Goal: Task Accomplishment & Management: Use online tool/utility

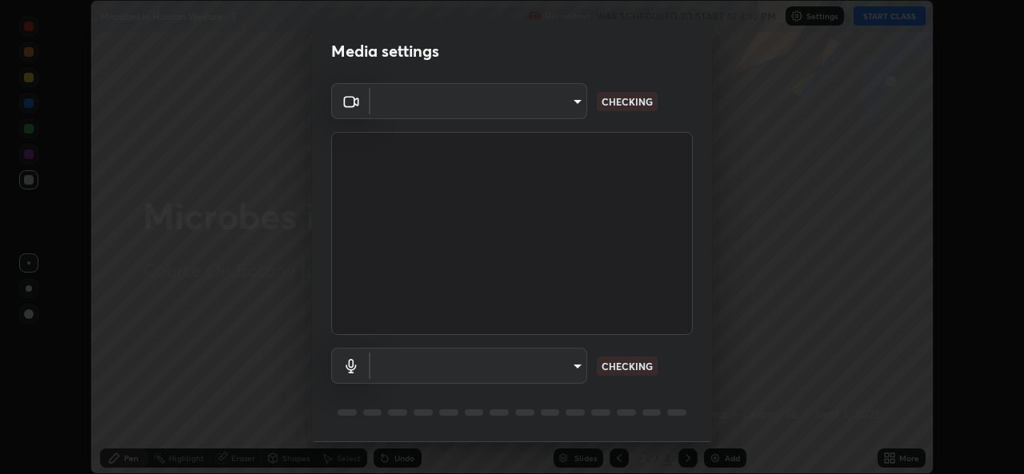
click at [886, 21] on div at bounding box center [512, 237] width 1024 height 474
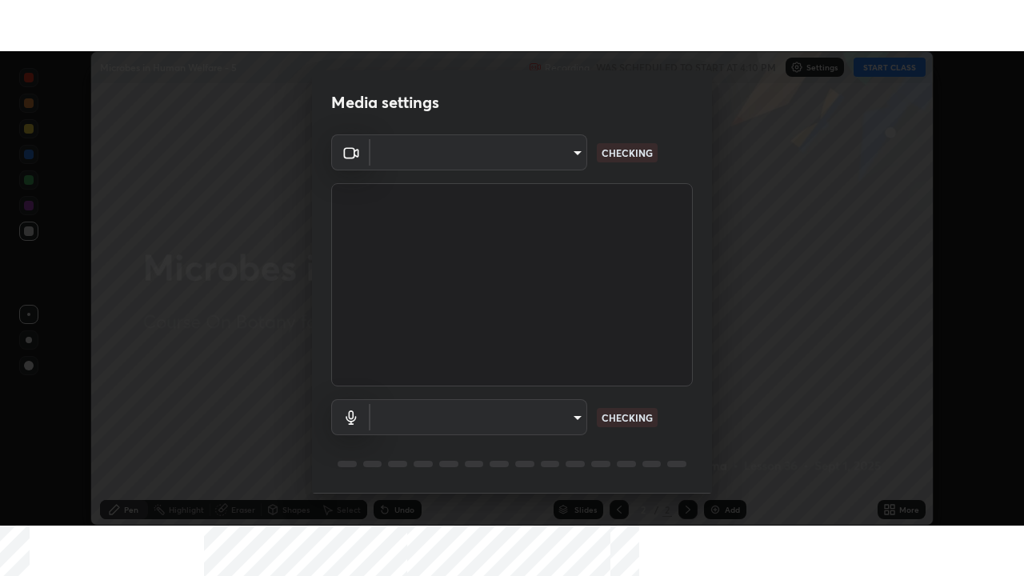
scroll to position [474, 1023]
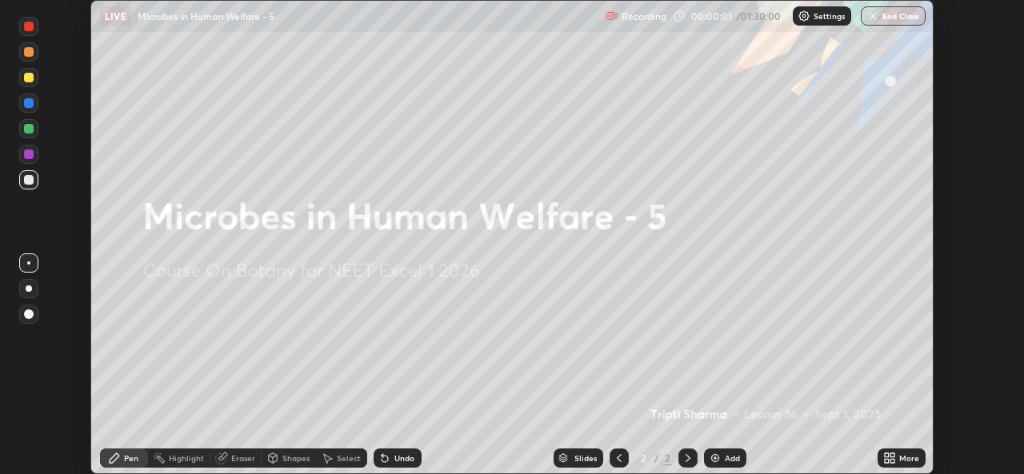
click at [902, 454] on div "More" at bounding box center [909, 458] width 20 height 8
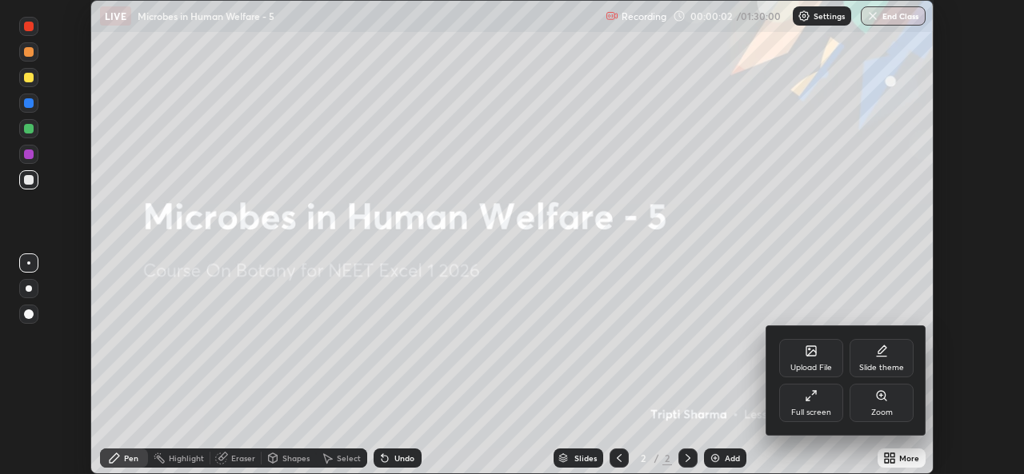
click at [827, 409] on div "Full screen" at bounding box center [811, 413] width 40 height 8
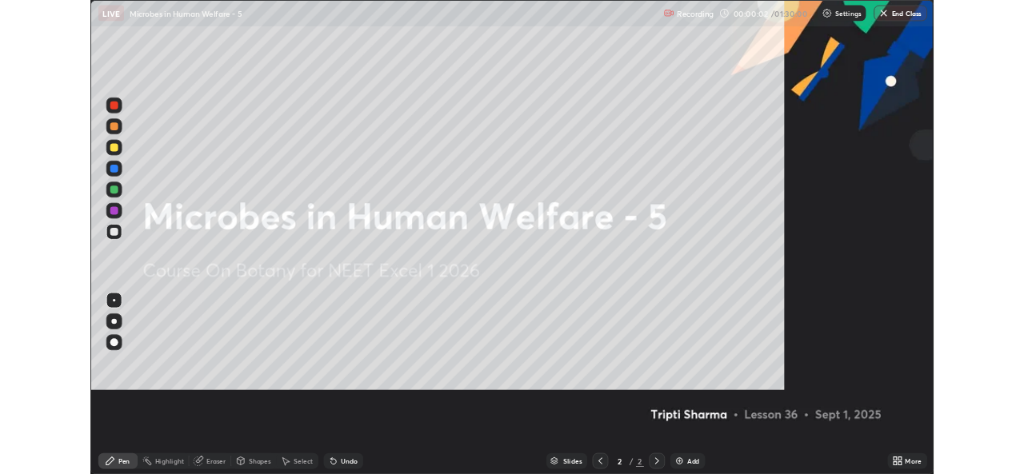
scroll to position [576, 1024]
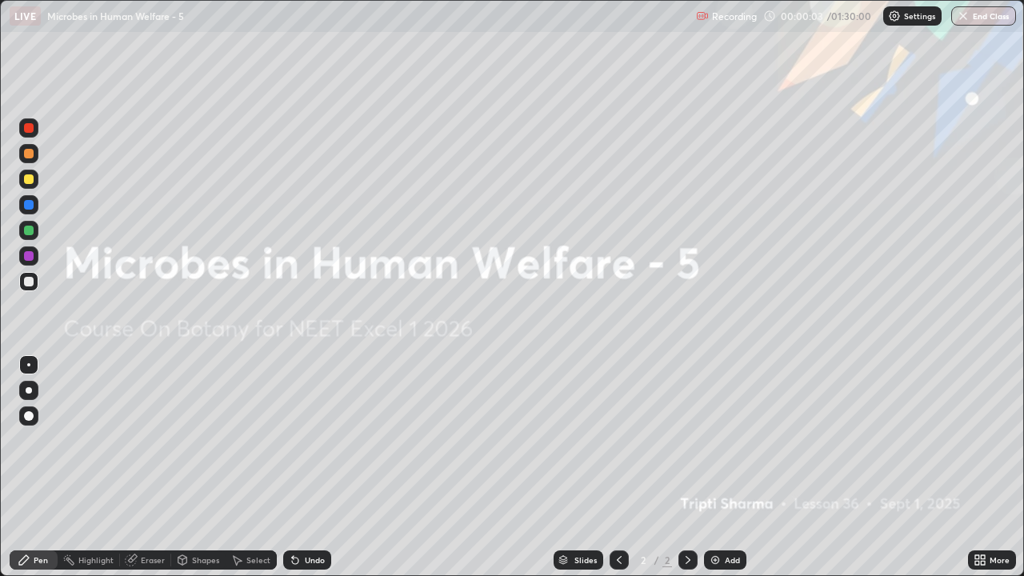
click at [897, 24] on div "Settings" at bounding box center [912, 15] width 58 height 19
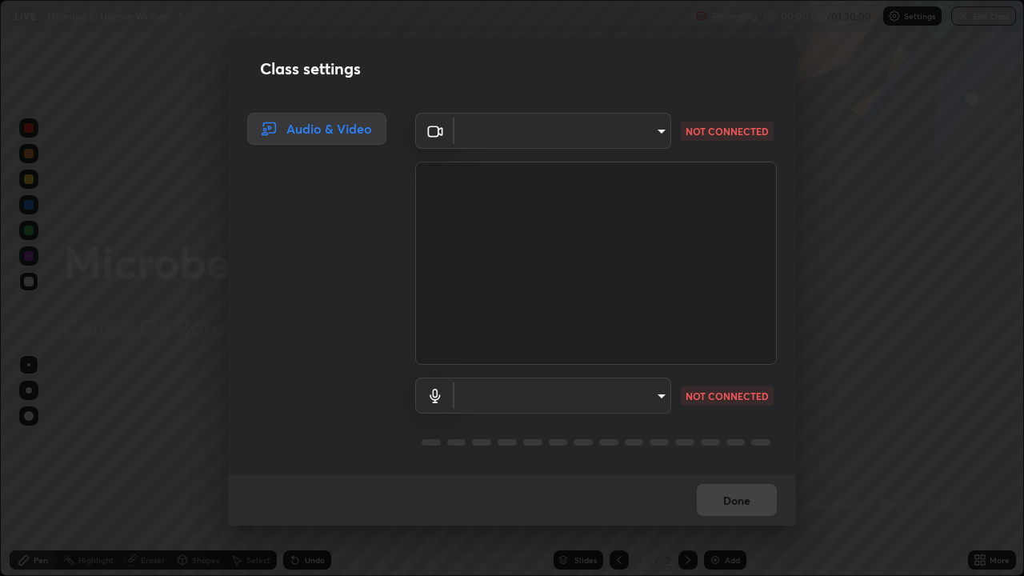
type input "9788daf0cbf52dd0d374ba9f0d4f11576c03820bc15fcf9a4a11f890b69d92bf"
type input "345f5d8304a1ab30e3d14ed5696ced08ebab0189725ef91838db04cd8f5619d4"
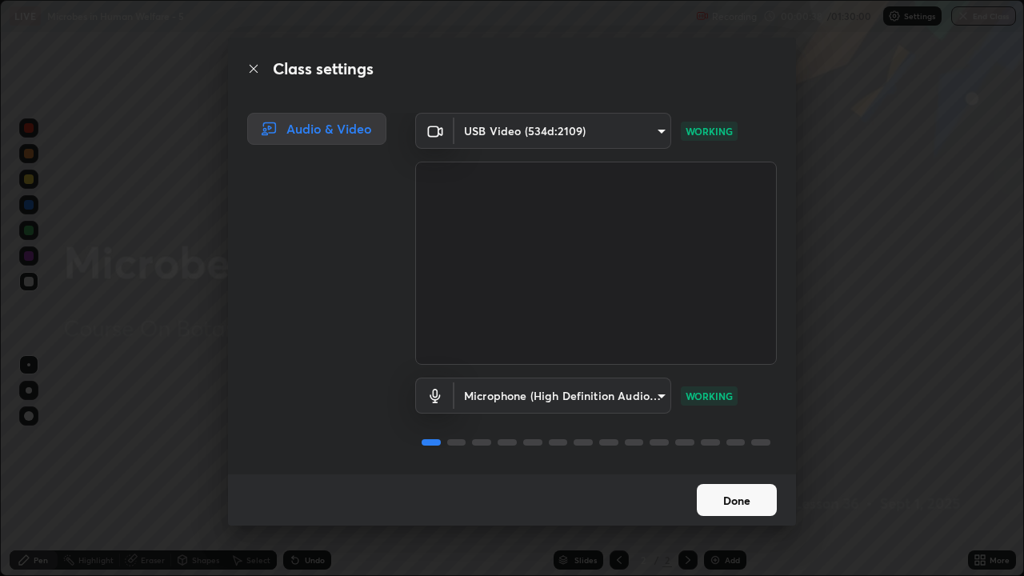
click at [757, 474] on button "Done" at bounding box center [737, 500] width 80 height 32
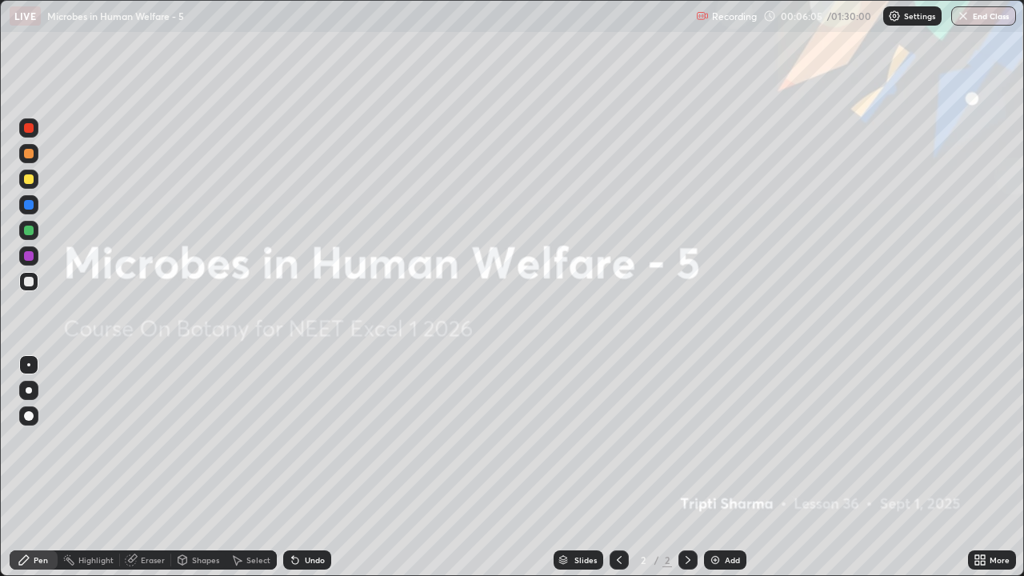
click at [738, 474] on div "Add" at bounding box center [725, 559] width 42 height 19
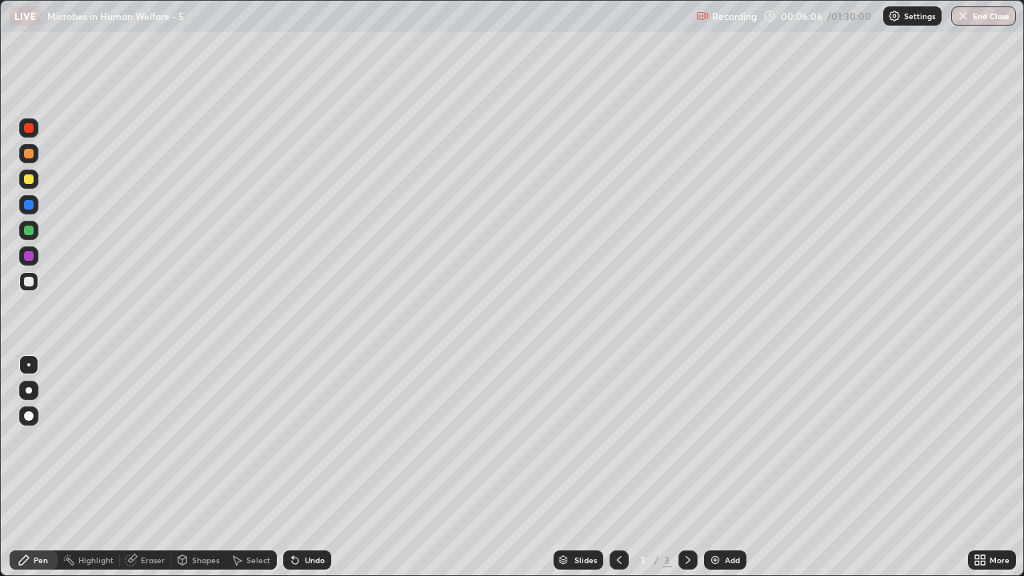
click at [198, 474] on div "Shapes" at bounding box center [205, 560] width 27 height 8
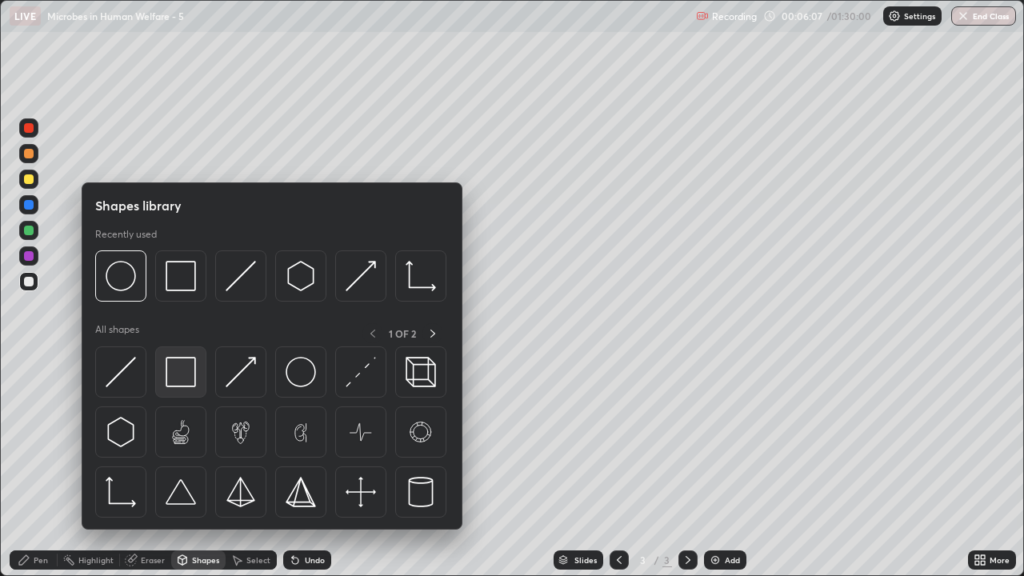
click at [190, 378] on img at bounding box center [181, 372] width 30 height 30
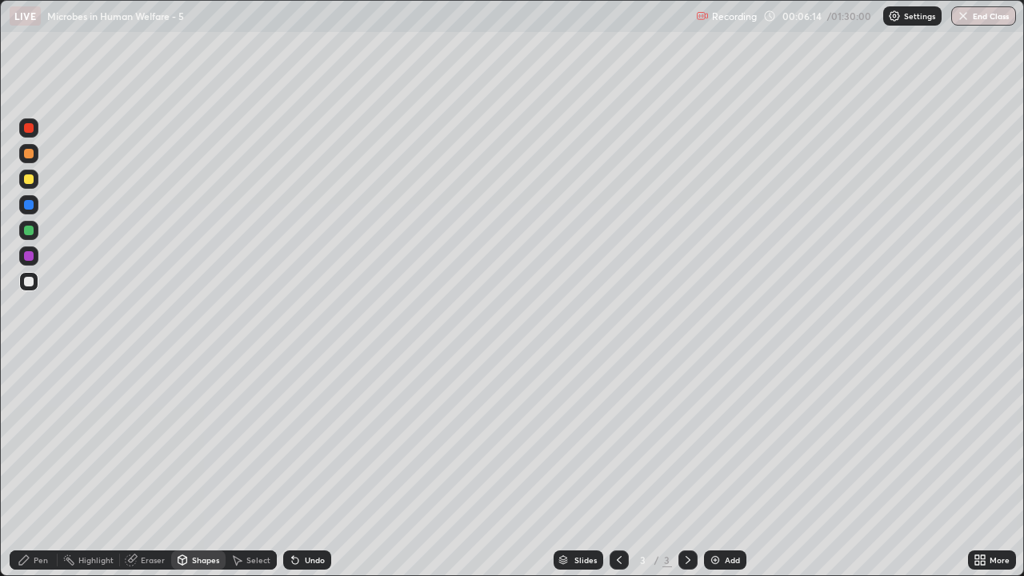
click at [45, 474] on div "Pen" at bounding box center [41, 560] width 14 height 8
click at [32, 412] on div at bounding box center [28, 415] width 19 height 19
click at [30, 187] on div at bounding box center [28, 179] width 19 height 19
click at [32, 234] on div at bounding box center [29, 231] width 10 height 10
click at [35, 159] on div at bounding box center [28, 153] width 19 height 19
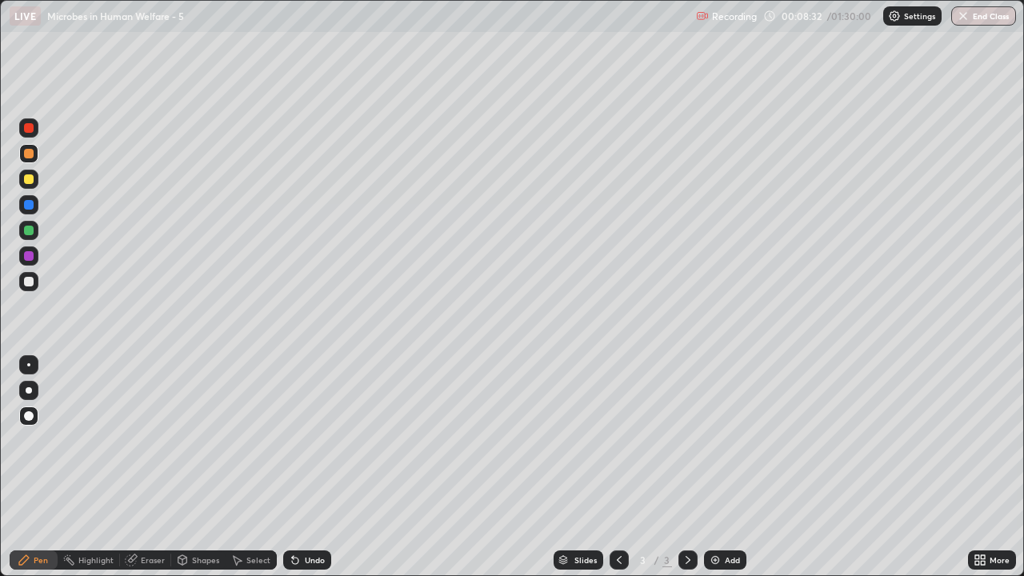
click at [29, 282] on div at bounding box center [29, 282] width 10 height 10
click at [329, 474] on div "Undo" at bounding box center [307, 559] width 48 height 19
click at [327, 474] on div "Undo" at bounding box center [307, 559] width 48 height 19
click at [329, 474] on div "Undo" at bounding box center [307, 559] width 48 height 19
click at [339, 474] on div "Slides 3 / 3 Add" at bounding box center [649, 560] width 637 height 32
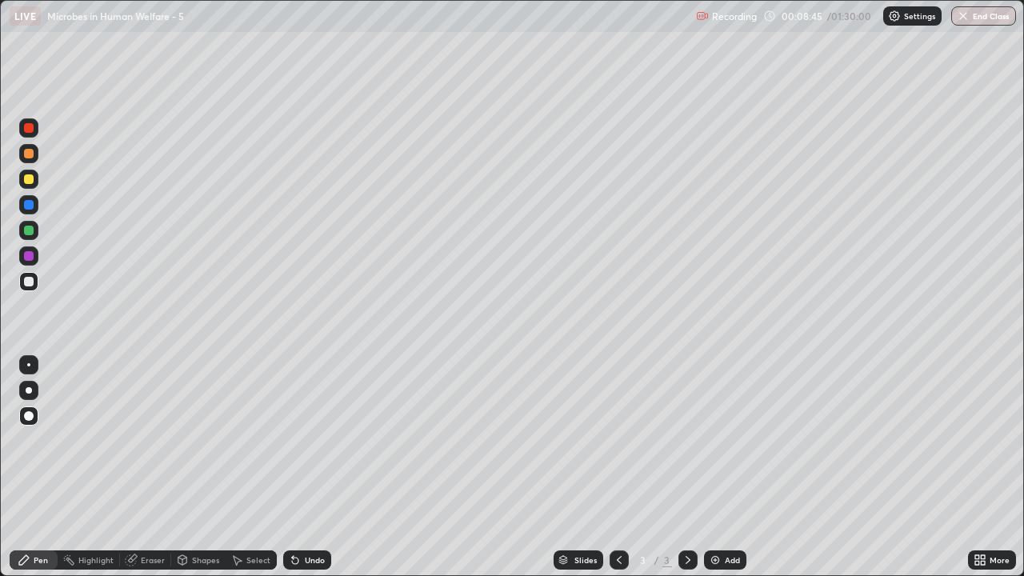
click at [325, 474] on div "Undo" at bounding box center [307, 559] width 48 height 19
click at [734, 474] on div "Add" at bounding box center [725, 559] width 42 height 19
click at [30, 179] on div at bounding box center [29, 179] width 10 height 10
click at [29, 231] on div at bounding box center [29, 231] width 10 height 10
click at [991, 474] on div "More" at bounding box center [999, 560] width 20 height 8
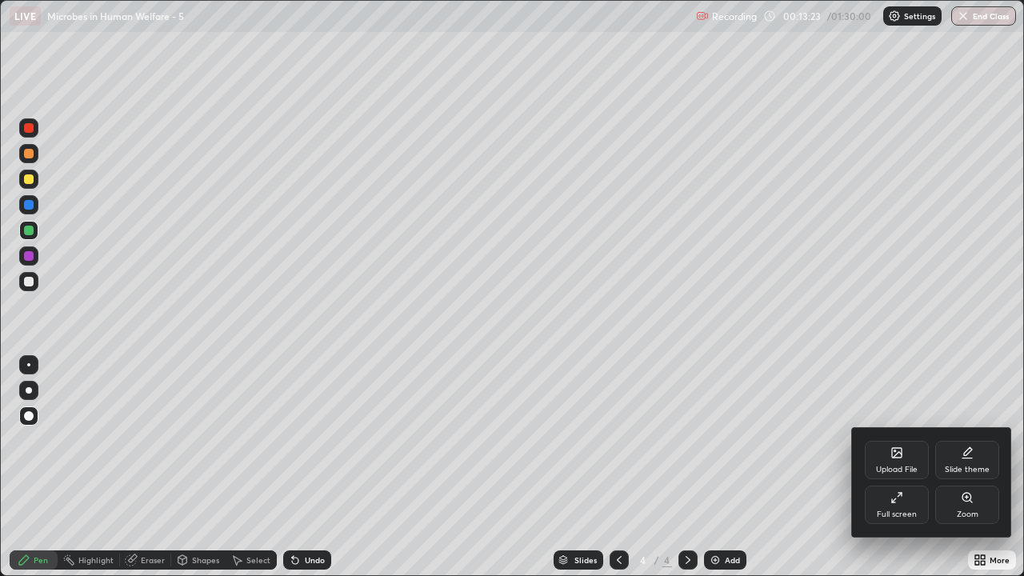
click at [901, 474] on div "Full screen" at bounding box center [897, 514] width 40 height 8
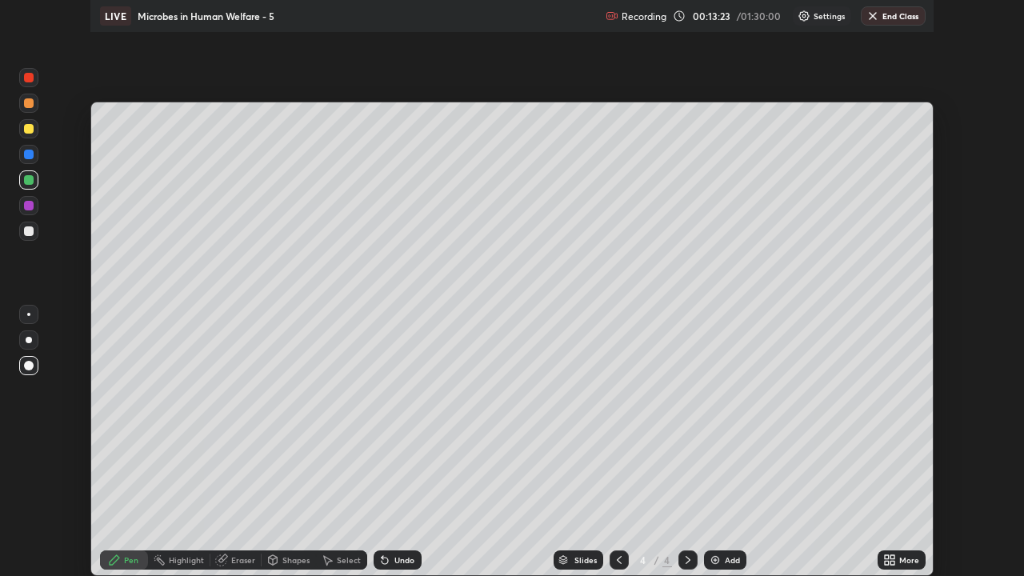
scroll to position [79516, 78966]
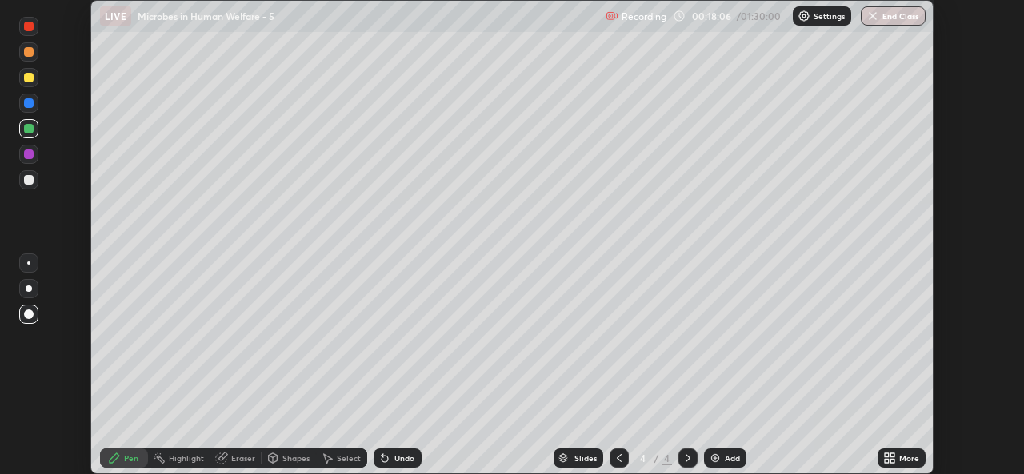
click at [889, 458] on icon at bounding box center [889, 458] width 13 height 13
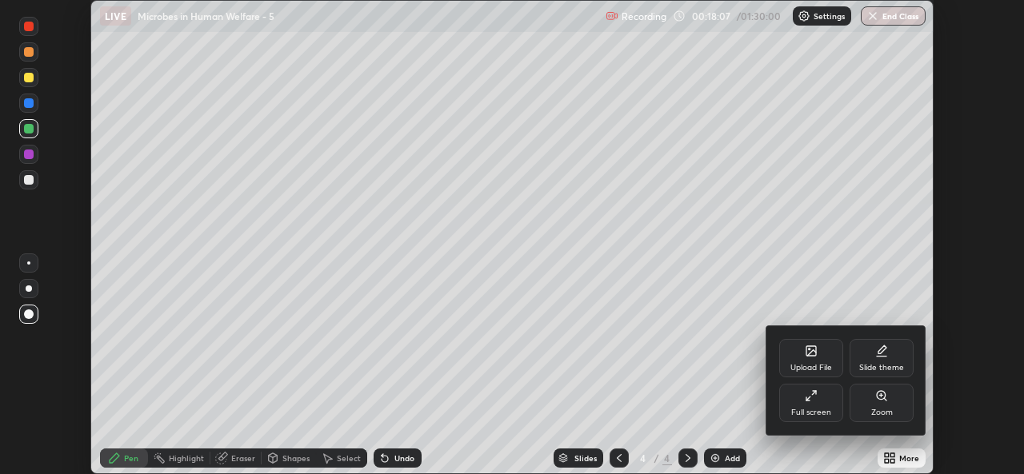
click at [820, 410] on div "Full screen" at bounding box center [811, 413] width 40 height 8
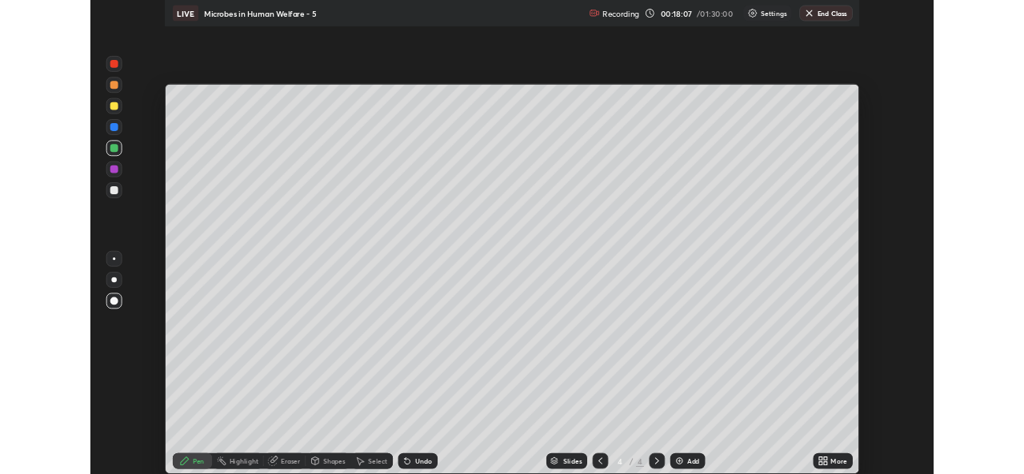
scroll to position [576, 1024]
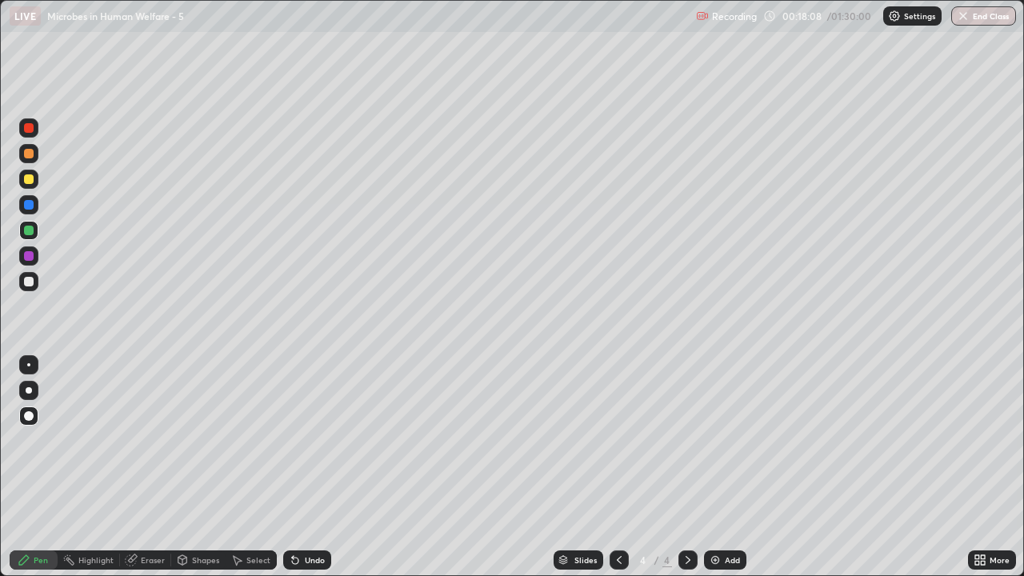
click at [717, 474] on img at bounding box center [715, 560] width 13 height 13
click at [197, 474] on div "Shapes" at bounding box center [205, 560] width 27 height 8
click at [49, 474] on div "Pen" at bounding box center [34, 559] width 48 height 19
click at [28, 285] on div at bounding box center [29, 282] width 10 height 10
click at [37, 234] on div at bounding box center [28, 230] width 19 height 19
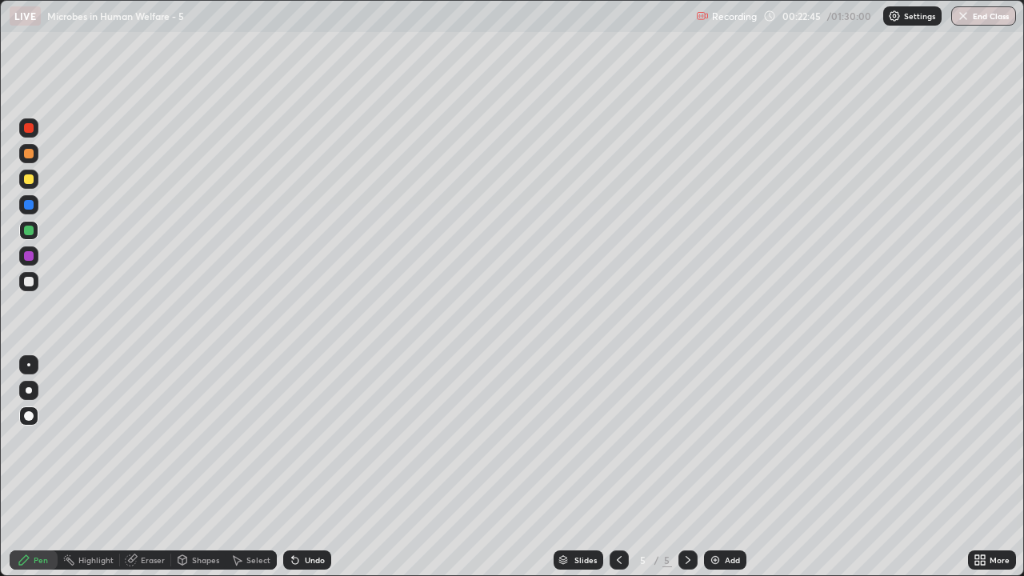
click at [36, 285] on div at bounding box center [28, 281] width 19 height 19
click at [28, 182] on div at bounding box center [29, 179] width 10 height 10
click at [29, 282] on div at bounding box center [29, 282] width 10 height 10
click at [720, 474] on div "Add" at bounding box center [725, 559] width 42 height 19
click at [324, 474] on div "Undo" at bounding box center [307, 559] width 48 height 19
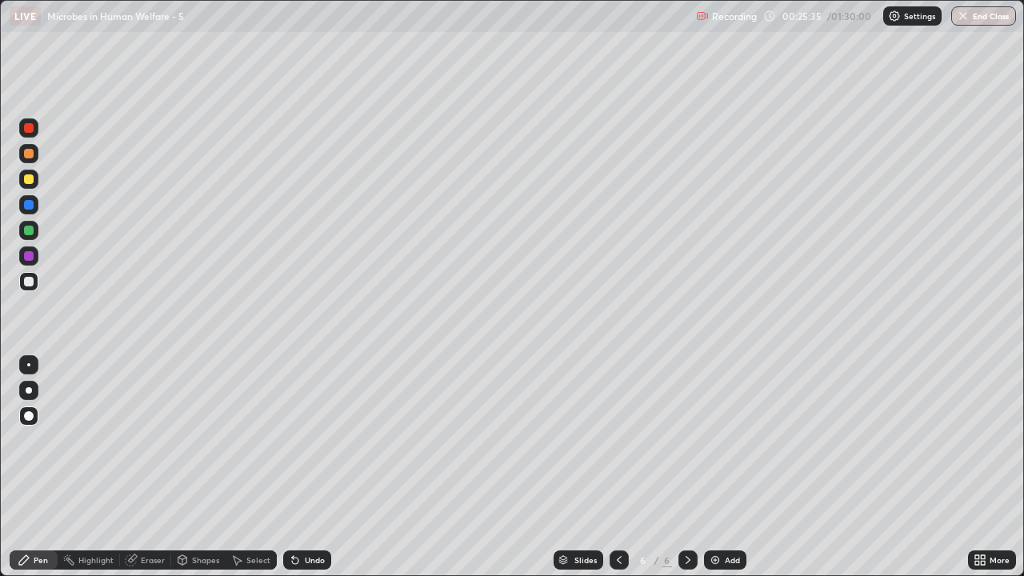
click at [324, 474] on div "Undo" at bounding box center [307, 559] width 48 height 19
click at [325, 474] on div "Undo" at bounding box center [307, 559] width 48 height 19
click at [328, 474] on div "Undo" at bounding box center [307, 559] width 48 height 19
click at [317, 474] on div "Undo" at bounding box center [315, 560] width 20 height 8
click at [31, 158] on div at bounding box center [29, 154] width 10 height 10
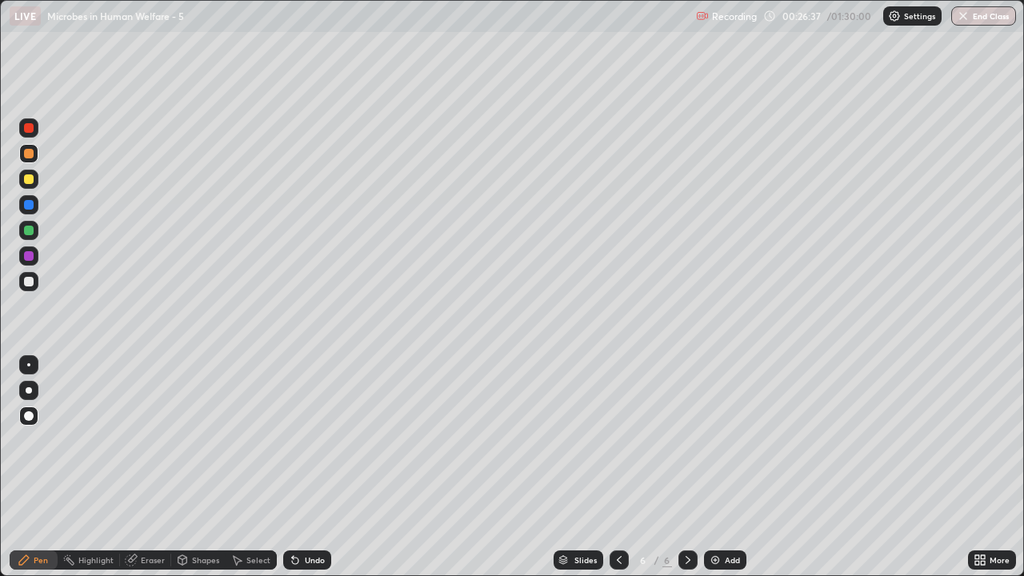
click at [29, 206] on div at bounding box center [29, 205] width 10 height 10
click at [36, 154] on div at bounding box center [28, 153] width 19 height 19
click at [32, 284] on div at bounding box center [29, 282] width 10 height 10
click at [29, 206] on div at bounding box center [29, 205] width 10 height 10
click at [717, 474] on img at bounding box center [715, 560] width 13 height 13
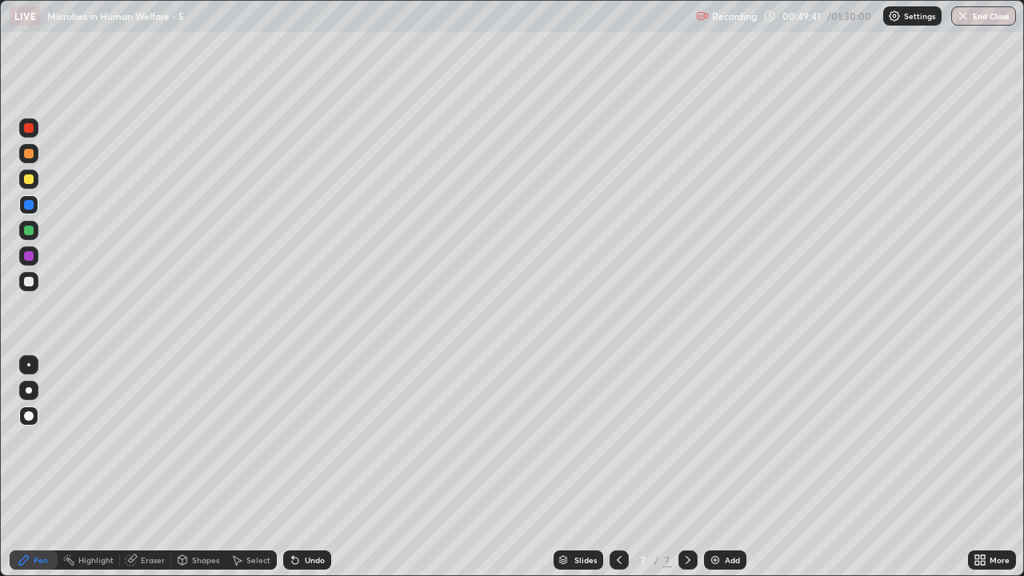
click at [29, 282] on div at bounding box center [29, 282] width 10 height 10
click at [162, 474] on div "Eraser" at bounding box center [153, 560] width 24 height 8
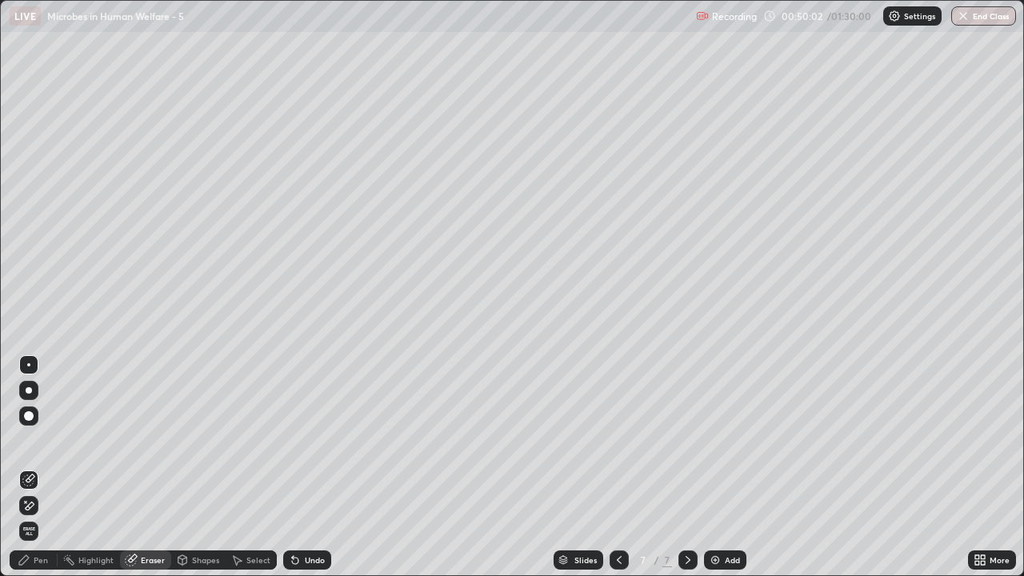
click at [31, 474] on icon at bounding box center [28, 506] width 13 height 14
click at [37, 474] on div "Pen" at bounding box center [34, 559] width 48 height 19
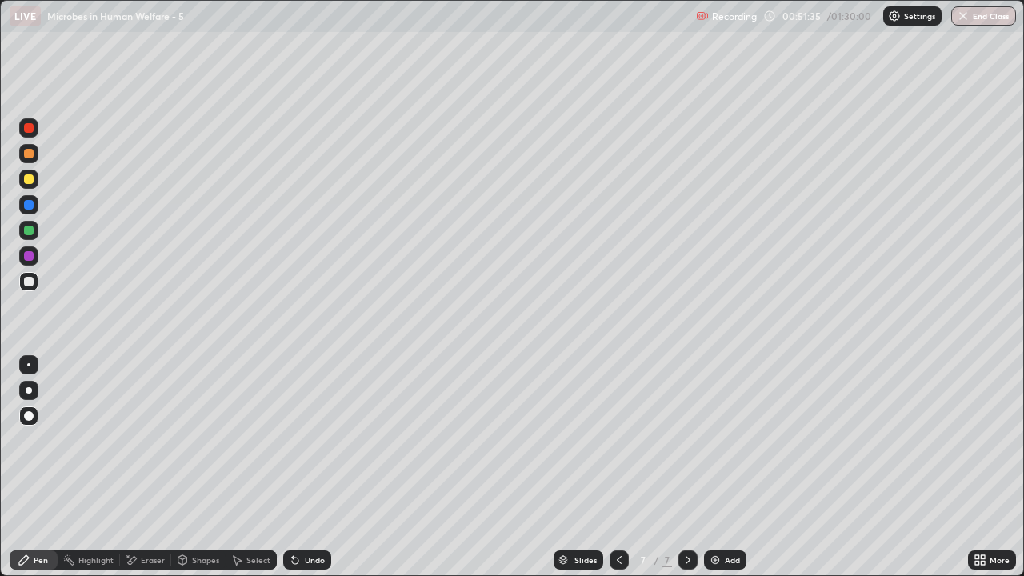
click at [30, 180] on div at bounding box center [29, 179] width 10 height 10
click at [729, 474] on div "Add" at bounding box center [732, 560] width 15 height 8
click at [204, 474] on div "Shapes" at bounding box center [205, 560] width 27 height 8
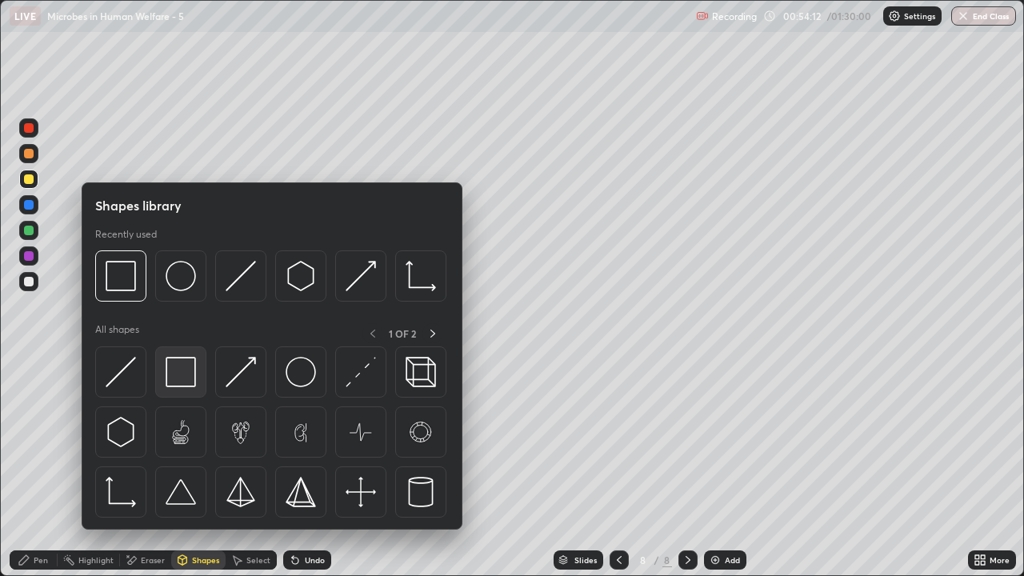
click at [192, 382] on img at bounding box center [181, 372] width 30 height 30
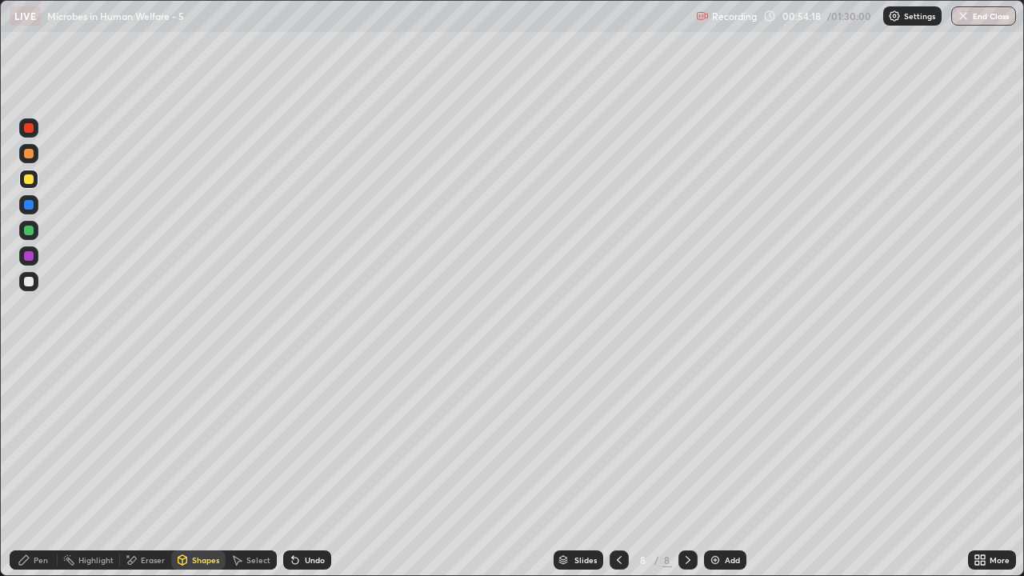
click at [45, 474] on div "Pen" at bounding box center [34, 559] width 48 height 19
click at [28, 284] on div at bounding box center [29, 282] width 10 height 10
click at [31, 186] on div at bounding box center [28, 179] width 19 height 19
click at [33, 230] on div at bounding box center [29, 231] width 10 height 10
click at [36, 286] on div at bounding box center [28, 281] width 19 height 19
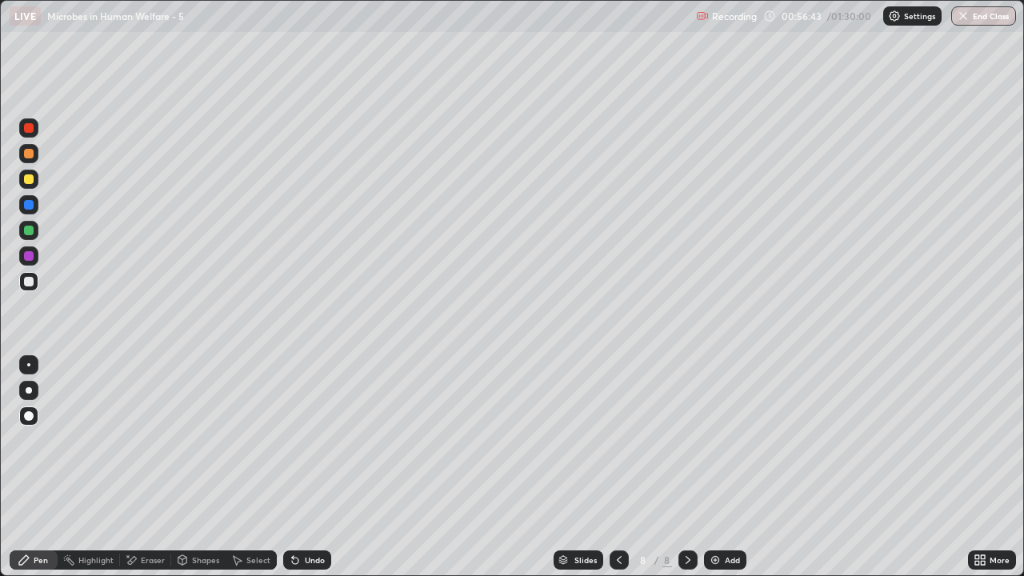
click at [313, 474] on div "Undo" at bounding box center [315, 560] width 20 height 8
click at [315, 474] on div "Undo" at bounding box center [315, 560] width 20 height 8
click at [326, 474] on div "Undo" at bounding box center [307, 559] width 48 height 19
click at [732, 474] on div "Add" at bounding box center [725, 559] width 42 height 19
click at [34, 185] on div at bounding box center [28, 179] width 19 height 19
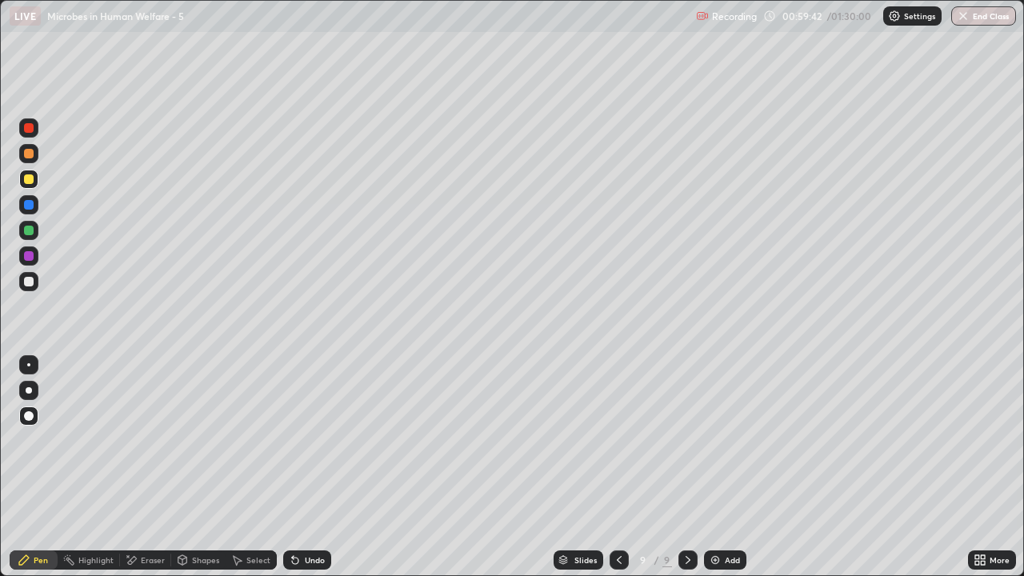
click at [33, 288] on div at bounding box center [28, 281] width 19 height 19
click at [210, 474] on div "Shapes" at bounding box center [205, 560] width 27 height 8
click at [40, 474] on div "Pen" at bounding box center [41, 560] width 14 height 8
click at [30, 231] on div at bounding box center [29, 231] width 10 height 10
click at [619, 474] on icon at bounding box center [619, 560] width 13 height 13
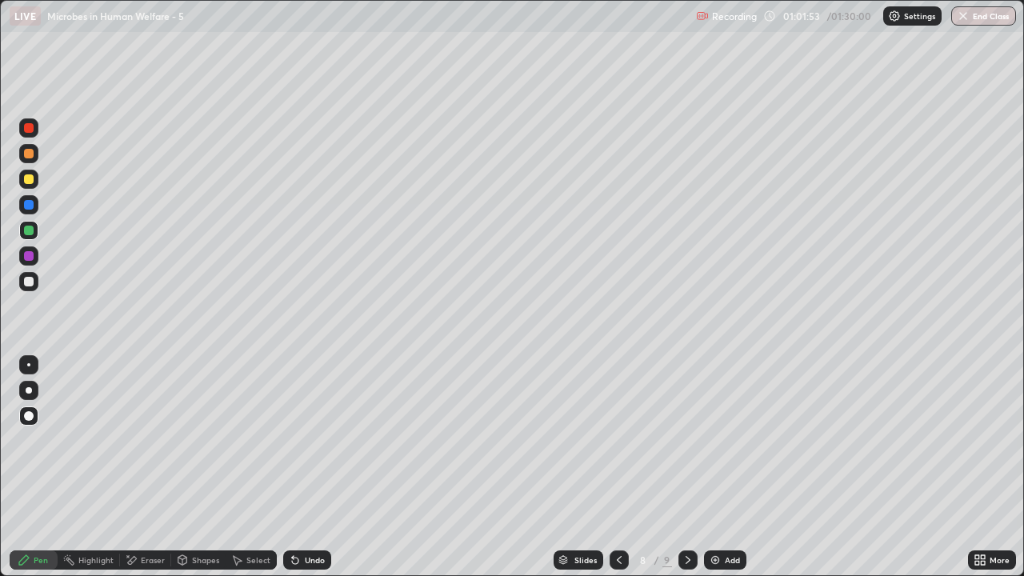
click at [309, 474] on div "Undo" at bounding box center [315, 560] width 20 height 8
click at [194, 474] on div "Shapes" at bounding box center [205, 560] width 27 height 8
click at [46, 474] on div "Pen" at bounding box center [41, 560] width 14 height 8
click at [31, 285] on div at bounding box center [29, 282] width 10 height 10
click at [679, 474] on div at bounding box center [687, 559] width 19 height 19
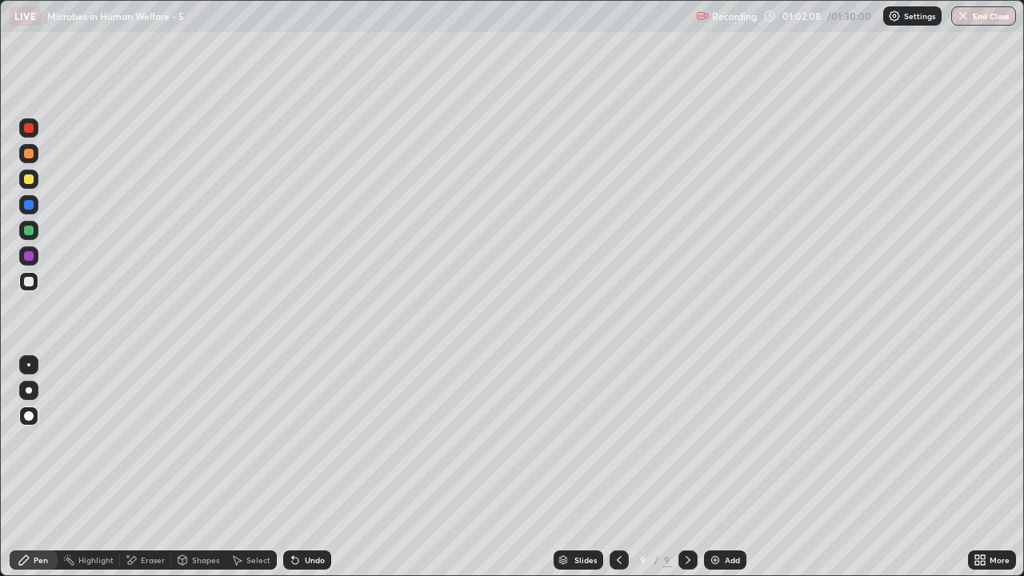
click at [686, 474] on icon at bounding box center [688, 560] width 13 height 13
click at [733, 474] on div "Add" at bounding box center [732, 560] width 15 height 8
click at [196, 474] on div "Shapes" at bounding box center [198, 559] width 54 height 19
click at [48, 474] on div "Pen" at bounding box center [34, 559] width 48 height 19
click at [30, 233] on div at bounding box center [29, 231] width 10 height 10
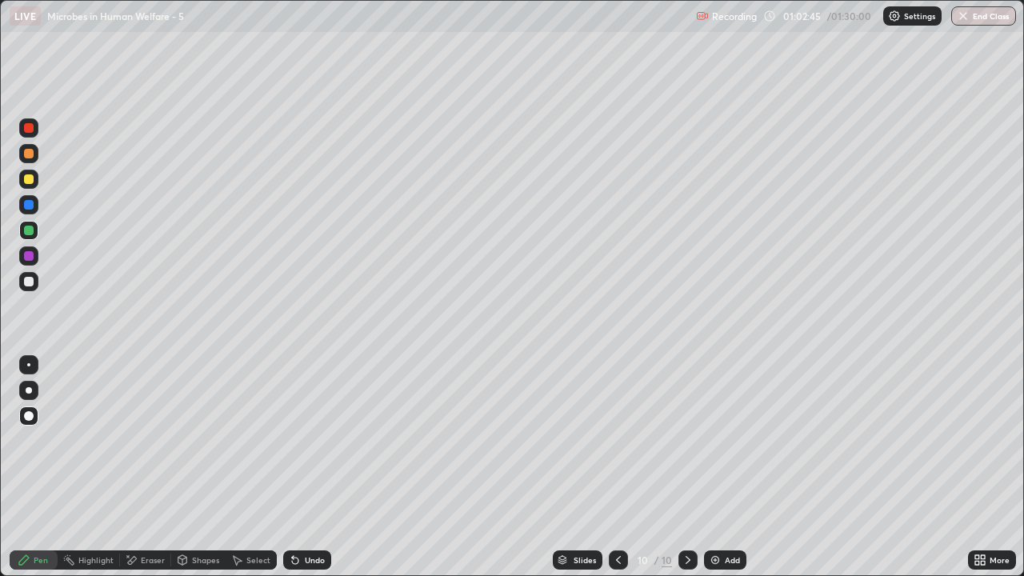
click at [30, 288] on div at bounding box center [28, 281] width 19 height 19
click at [27, 185] on div at bounding box center [28, 179] width 19 height 19
click at [32, 157] on div at bounding box center [29, 154] width 10 height 10
click at [29, 390] on div at bounding box center [29, 390] width 6 height 6
click at [292, 474] on icon at bounding box center [295, 561] width 6 height 6
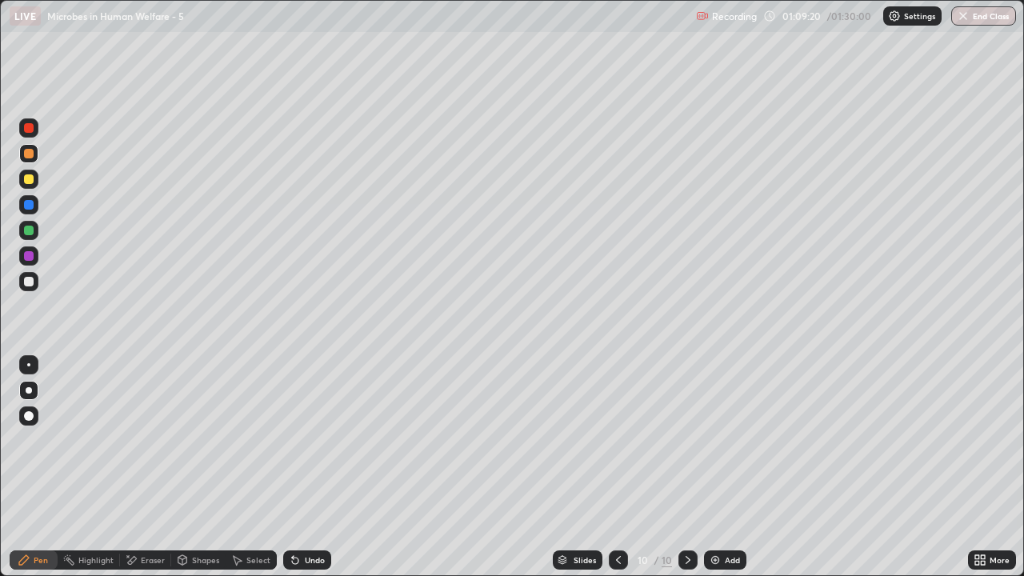
click at [306, 474] on div "Undo" at bounding box center [315, 560] width 20 height 8
click at [304, 474] on div "Undo" at bounding box center [307, 559] width 48 height 19
click at [992, 474] on div "More" at bounding box center [999, 560] width 20 height 8
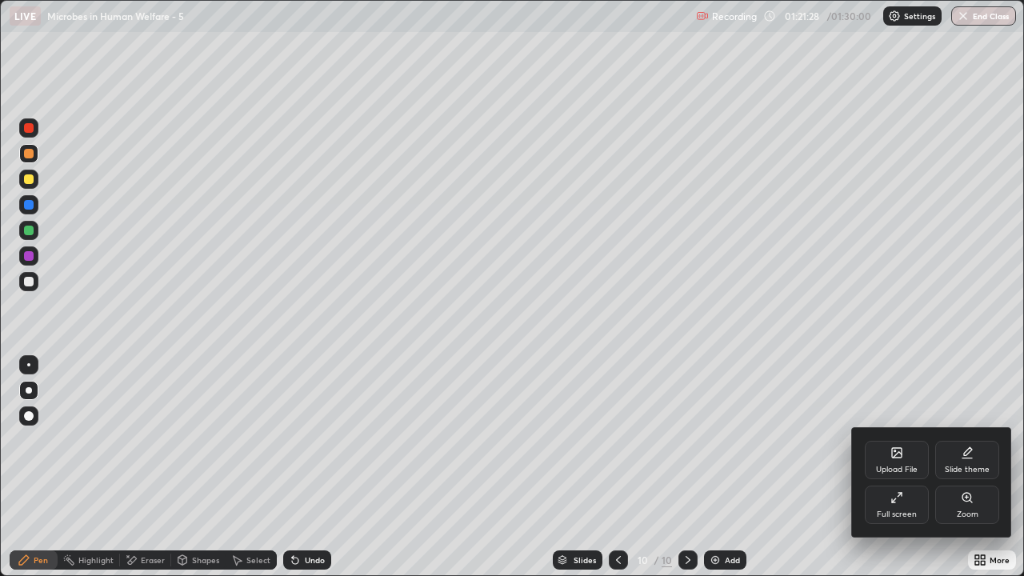
click at [909, 474] on div "Full screen" at bounding box center [897, 505] width 64 height 38
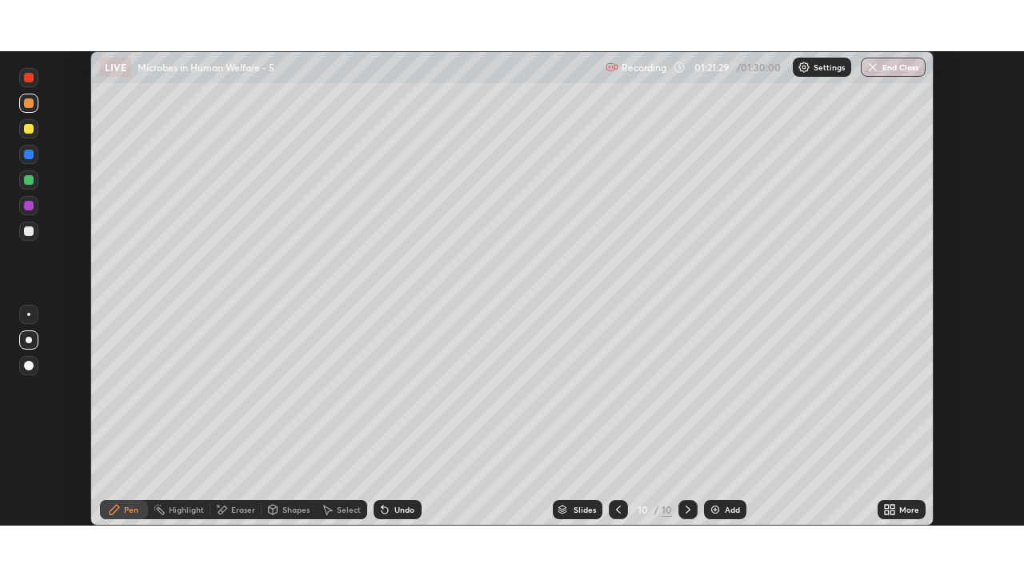
scroll to position [79516, 78966]
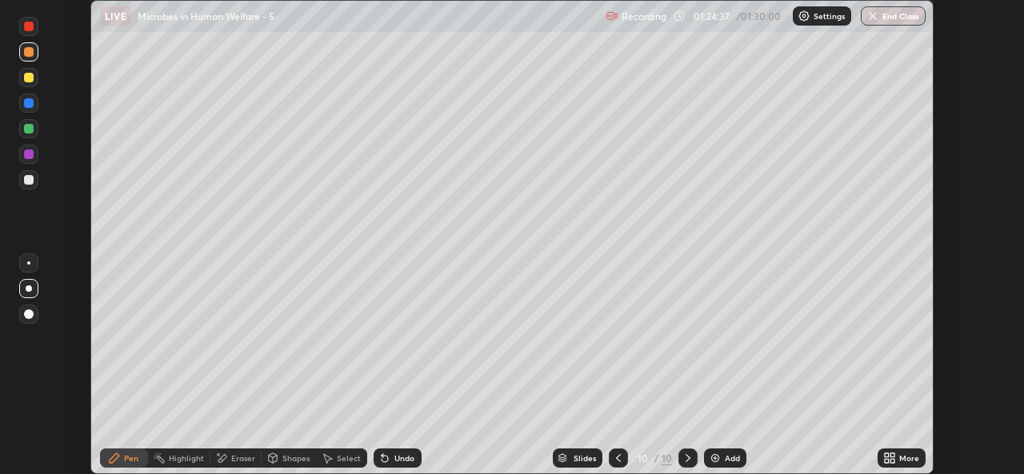
click at [896, 458] on div "More" at bounding box center [901, 458] width 48 height 19
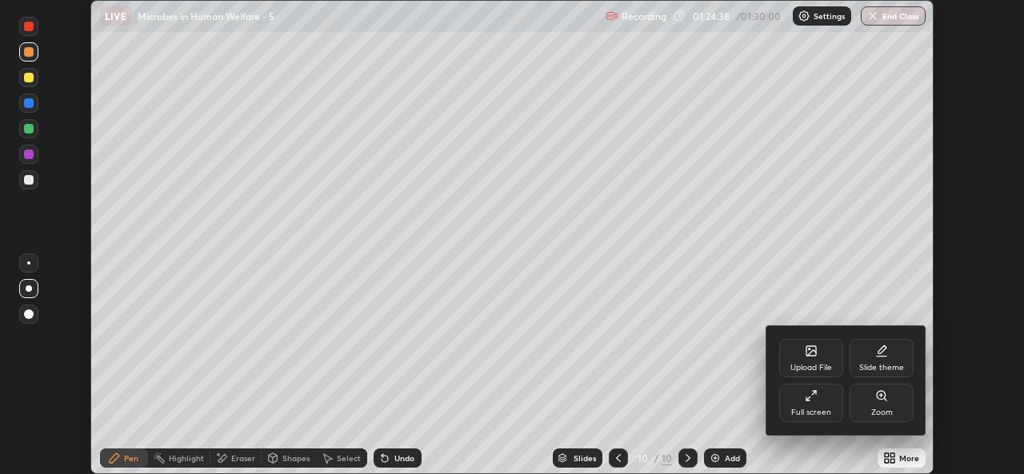
click at [811, 402] on icon at bounding box center [811, 396] width 13 height 13
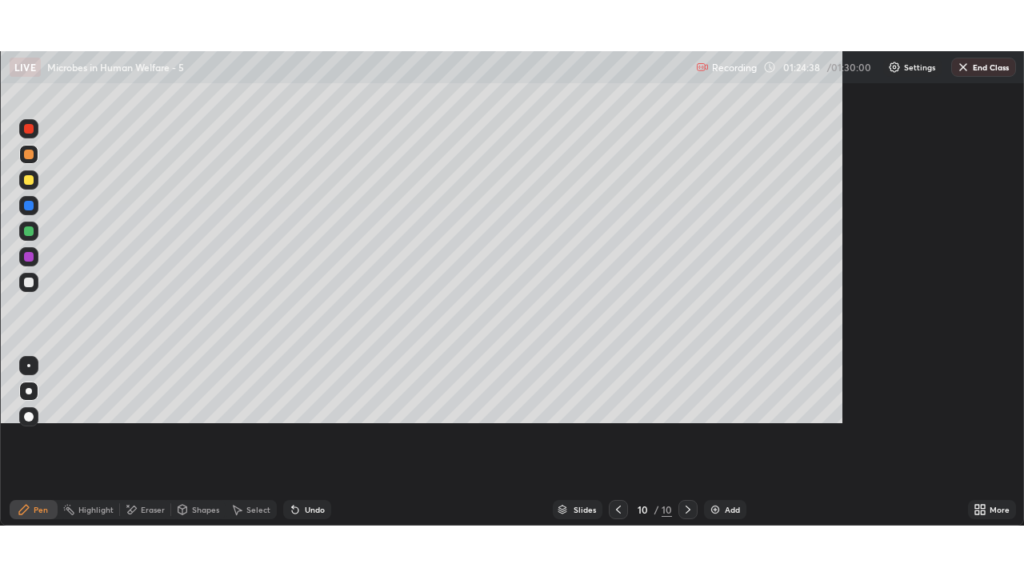
scroll to position [576, 1024]
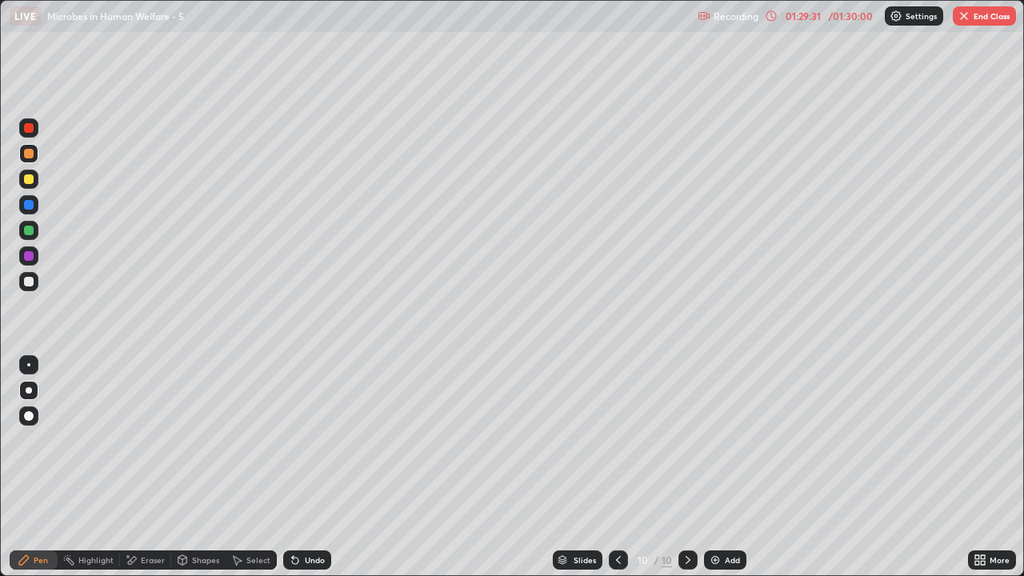
click at [988, 18] on button "End Class" at bounding box center [984, 15] width 63 height 19
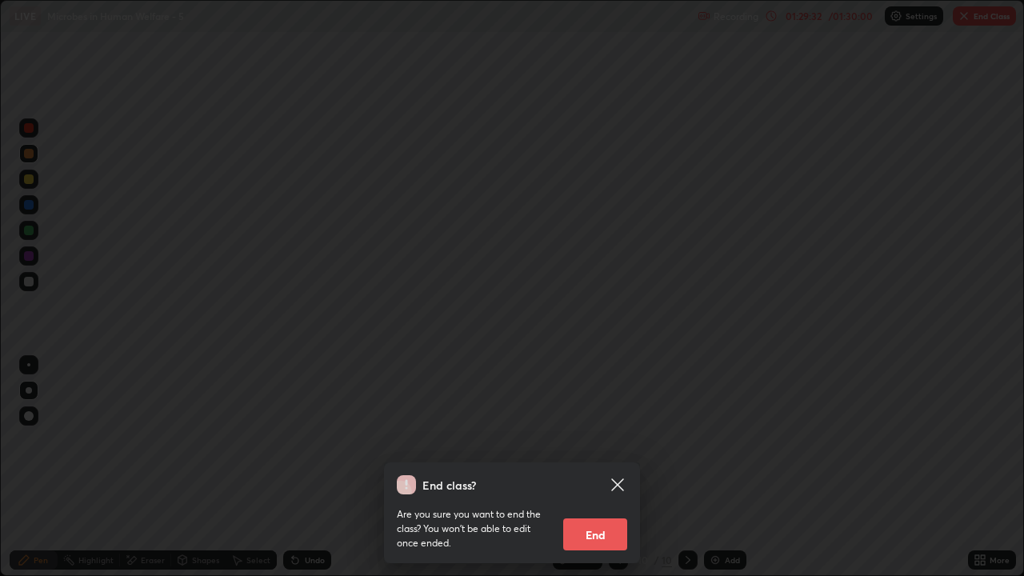
click at [989, 22] on div "End class? Are you sure you want to end the class? You won’t be able to edit on…" at bounding box center [512, 288] width 1024 height 576
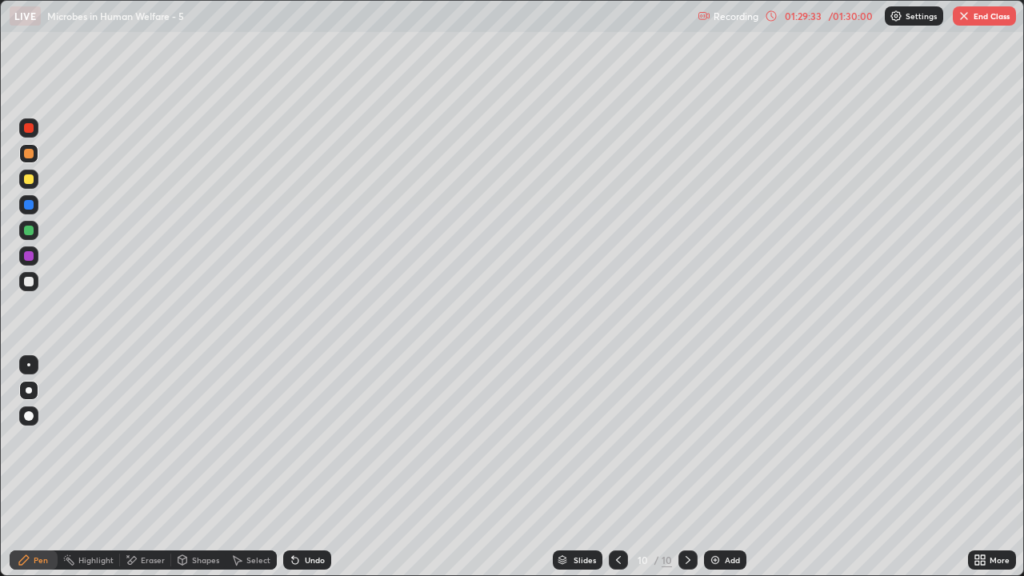
click at [991, 22] on button "End Class" at bounding box center [984, 15] width 63 height 19
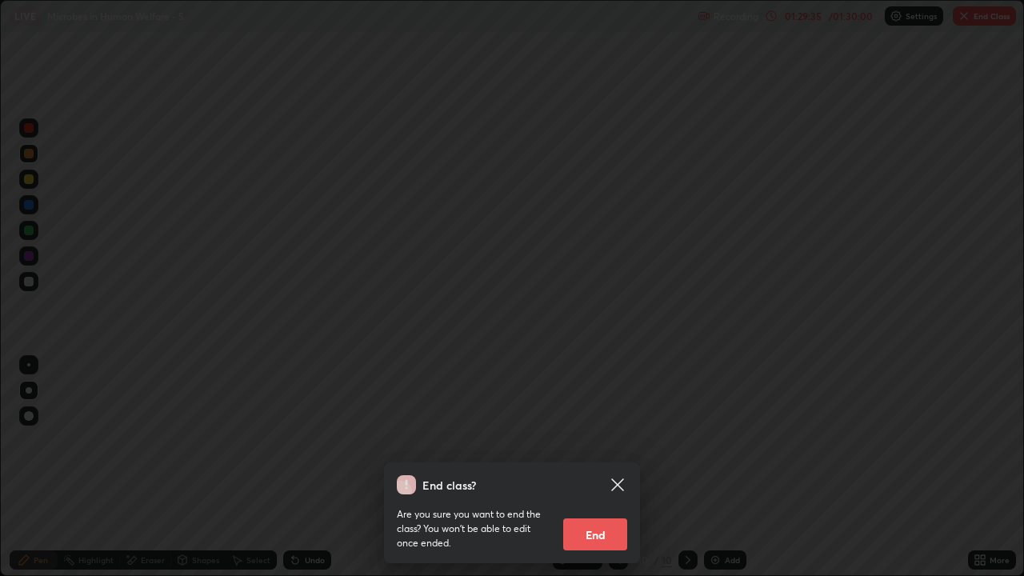
click at [607, 474] on button "End" at bounding box center [595, 534] width 64 height 32
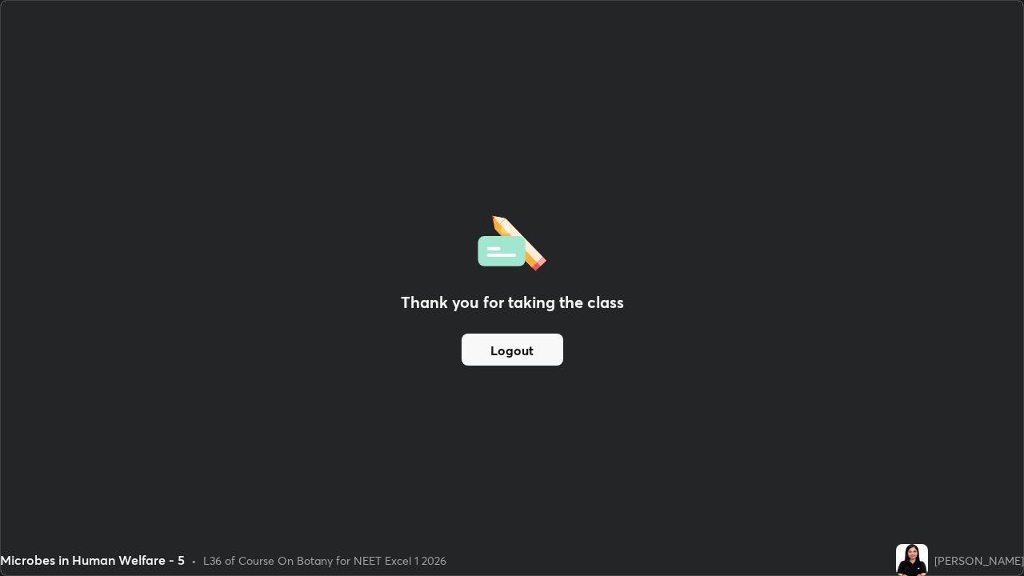
click at [542, 350] on button "Logout" at bounding box center [513, 350] width 102 height 32
